Goal: Task Accomplishment & Management: Manage account settings

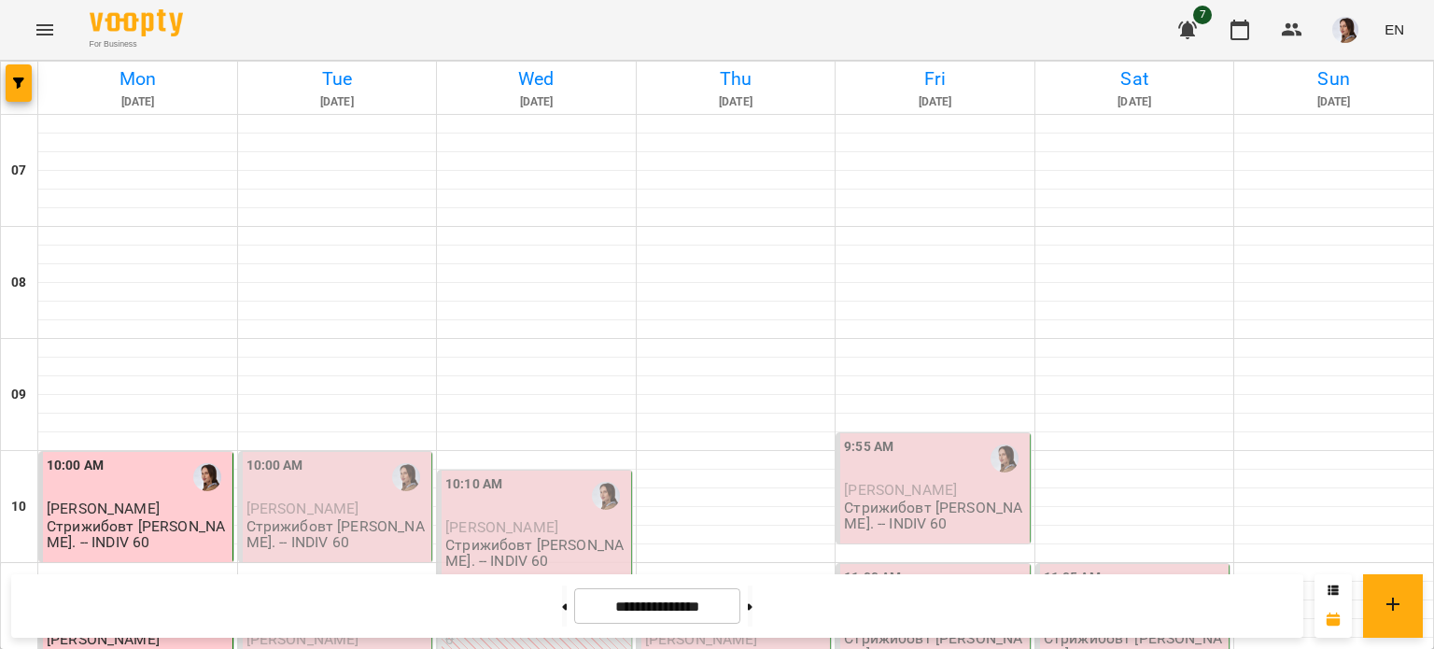
scroll to position [280, 0]
click at [257, 518] on p "Стрижибовт [PERSON_NAME]. -- INDIV 60" at bounding box center [337, 534] width 182 height 33
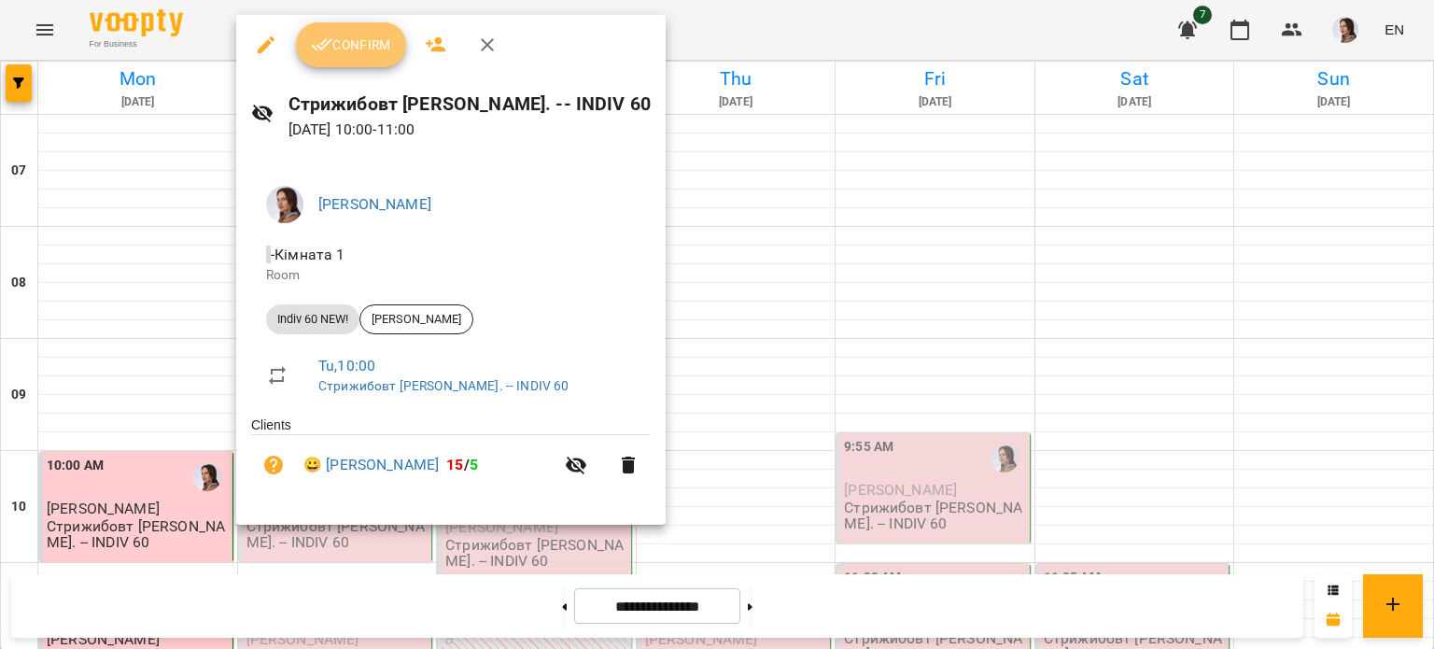
click at [310, 33] on button "Confirm" at bounding box center [351, 44] width 110 height 45
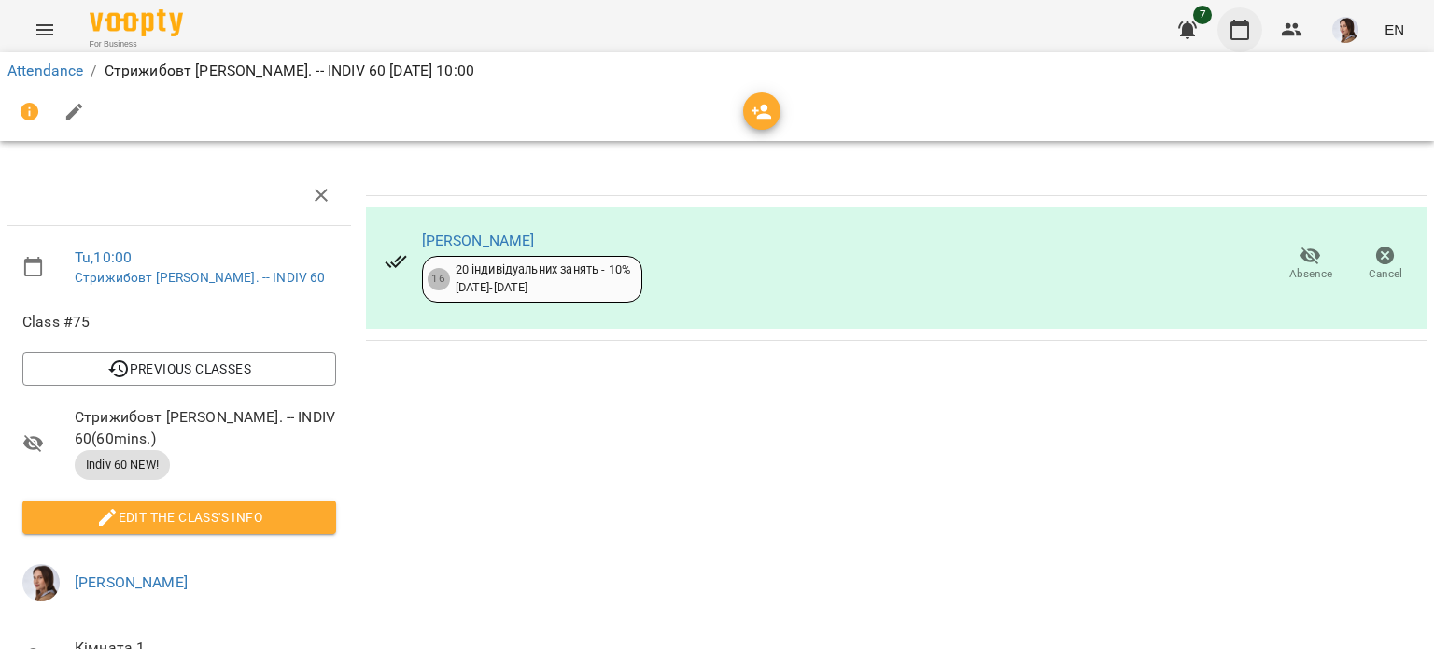
click at [1234, 27] on icon "button" at bounding box center [1239, 30] width 22 height 22
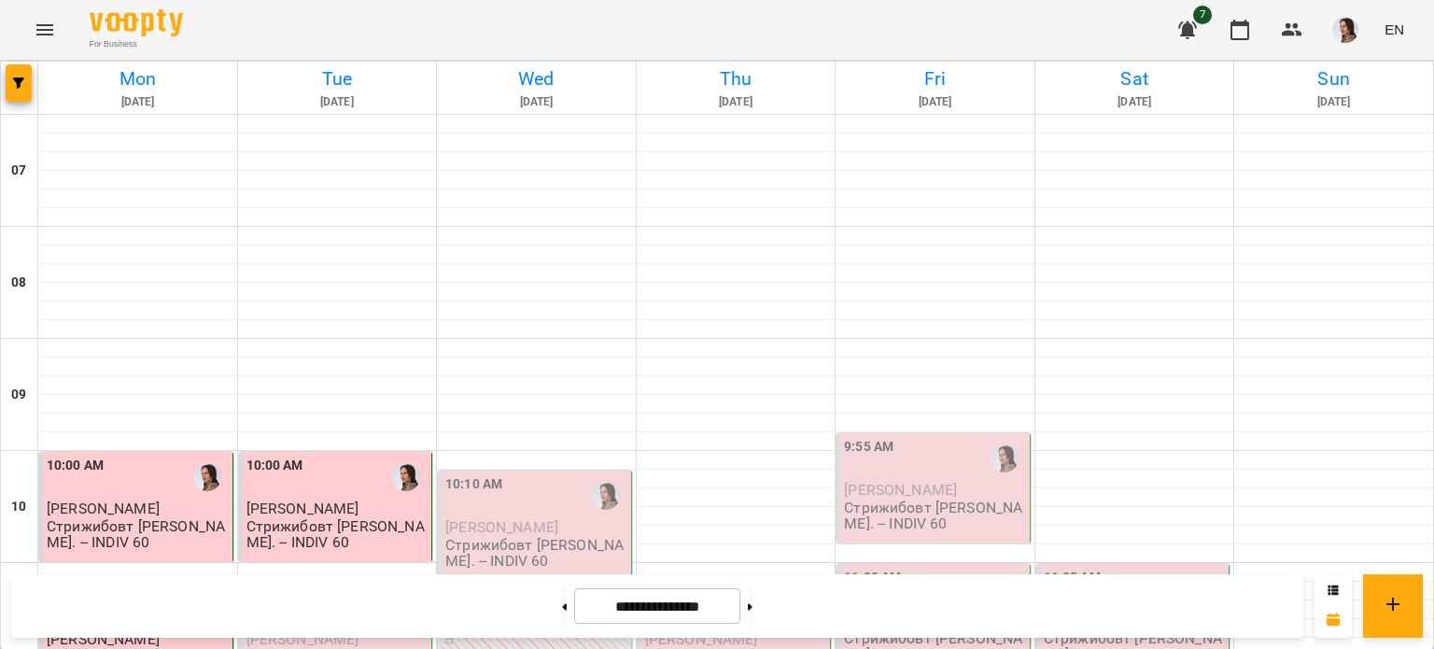
scroll to position [467, 0]
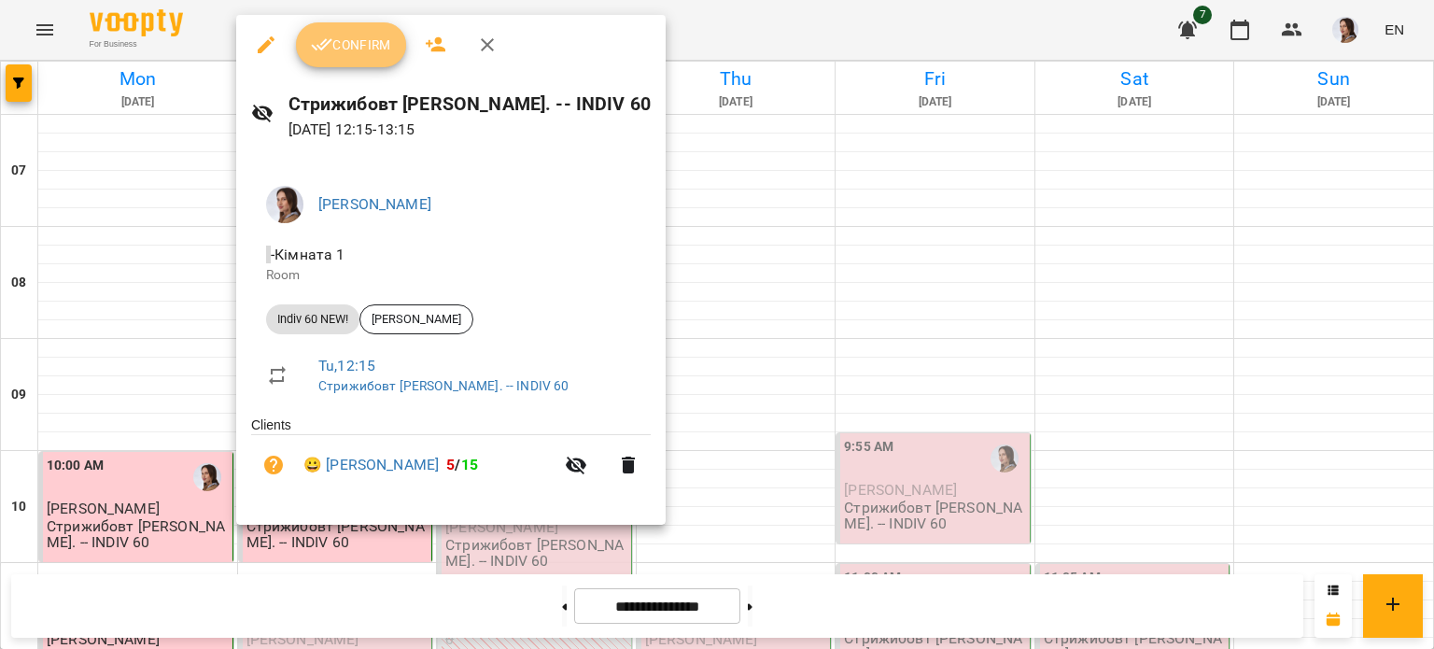
click at [314, 30] on button "Confirm" at bounding box center [351, 44] width 110 height 45
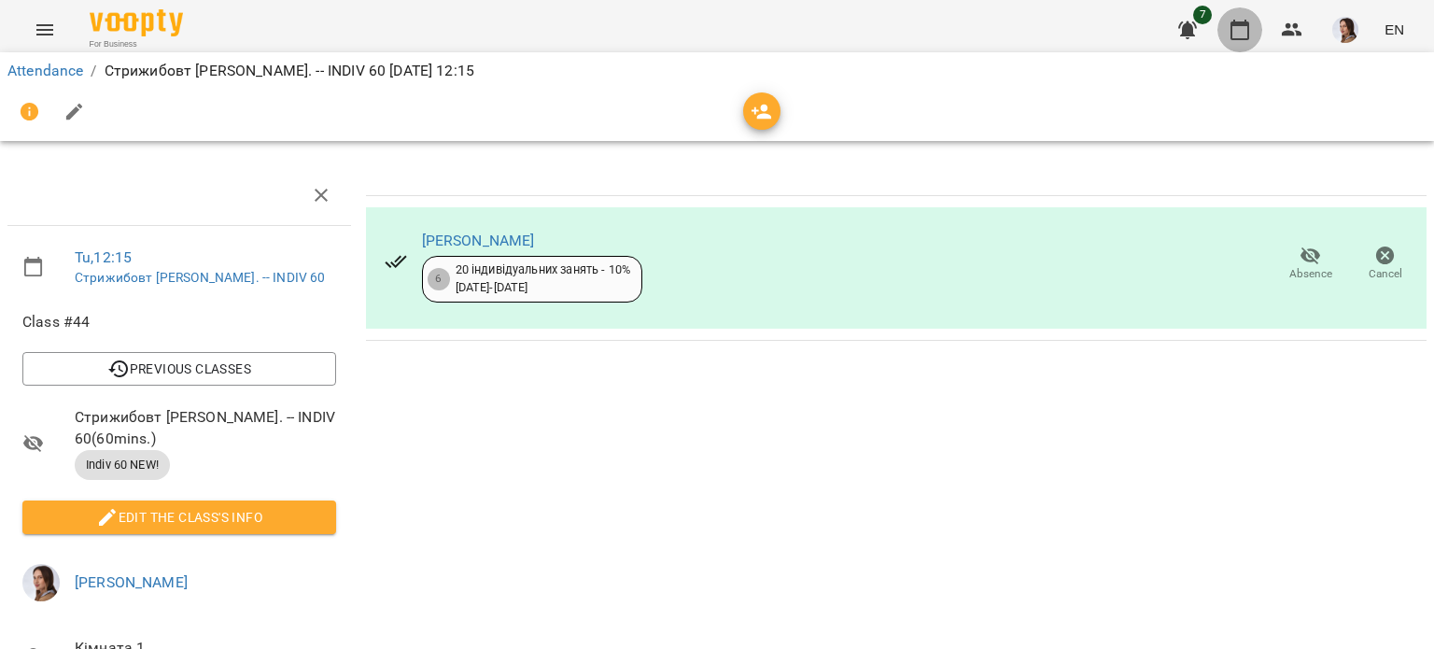
click at [1243, 37] on icon "button" at bounding box center [1239, 30] width 22 height 22
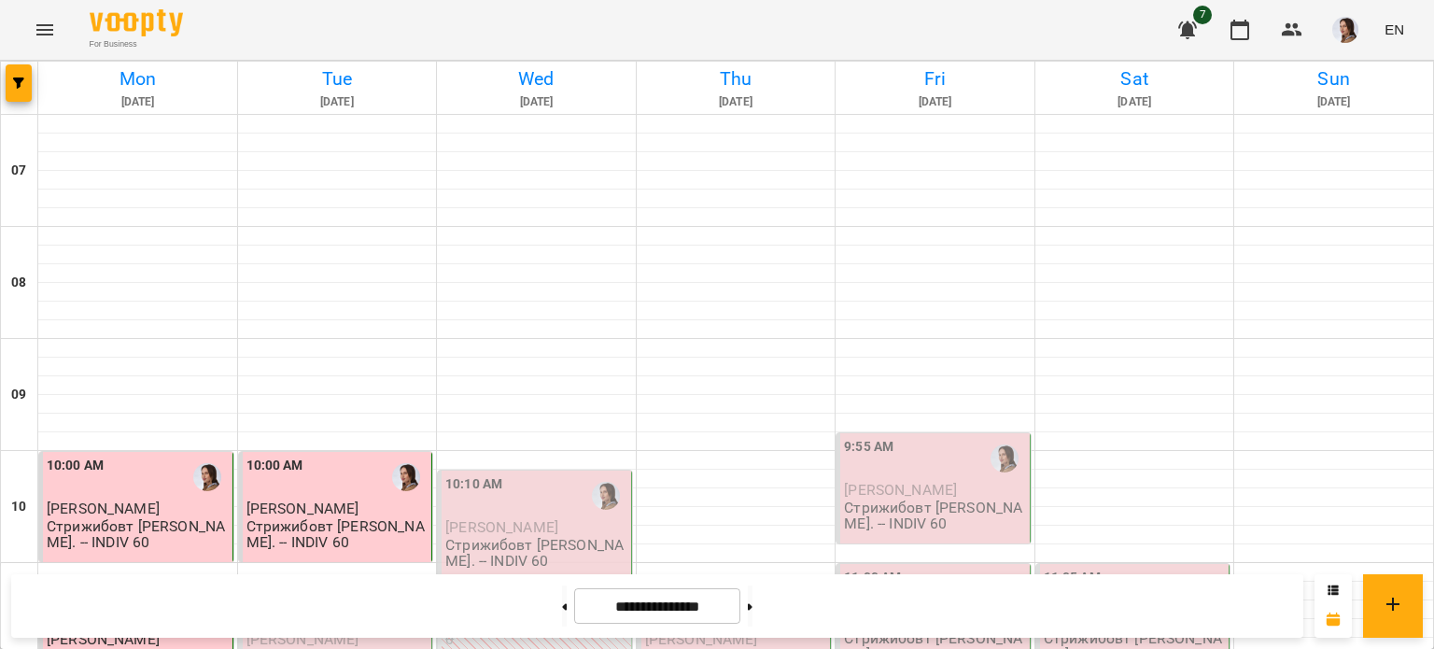
scroll to position [280, 0]
